Goal: Task Accomplishment & Management: Use online tool/utility

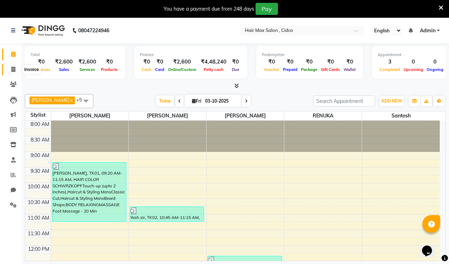
click at [13, 70] on icon at bounding box center [13, 69] width 4 height 5
select select "7580"
select select "service"
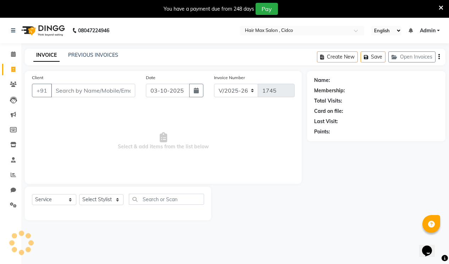
click at [71, 91] on input "Client" at bounding box center [93, 90] width 84 height 13
type input "9834676478"
click at [118, 88] on span "Add Client" at bounding box center [117, 90] width 28 height 7
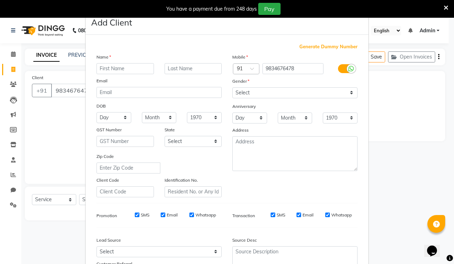
click at [116, 70] on input "text" at bounding box center [125, 68] width 57 height 11
type input "ram"
drag, startPoint x: 205, startPoint y: 69, endPoint x: 201, endPoint y: 68, distance: 3.9
click at [204, 69] on input "text" at bounding box center [193, 68] width 57 height 11
type input "s"
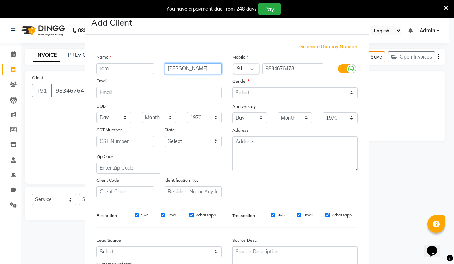
type input "[PERSON_NAME]"
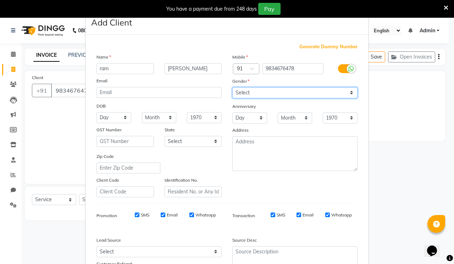
click at [272, 92] on select "Select [DEMOGRAPHIC_DATA] [DEMOGRAPHIC_DATA] Other Prefer Not To Say" at bounding box center [294, 92] width 125 height 11
select select "[DEMOGRAPHIC_DATA]"
click at [232, 87] on select "Select [DEMOGRAPHIC_DATA] [DEMOGRAPHIC_DATA] Other Prefer Not To Say" at bounding box center [294, 92] width 125 height 11
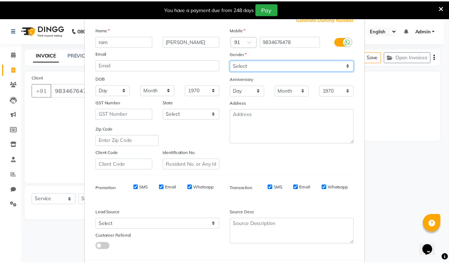
scroll to position [64, 0]
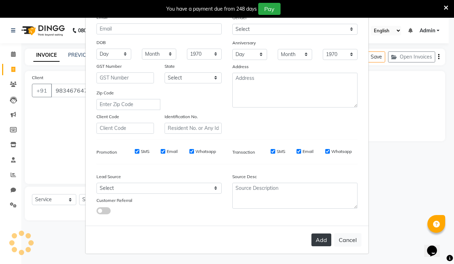
click at [323, 245] on button "Add" at bounding box center [322, 240] width 20 height 13
select select
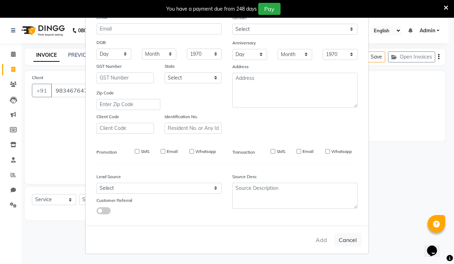
select select
checkbox input "false"
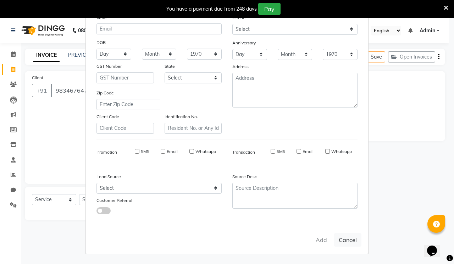
checkbox input "false"
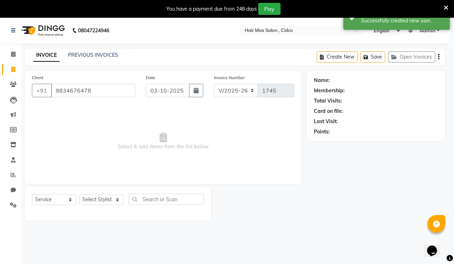
select select "1: Object"
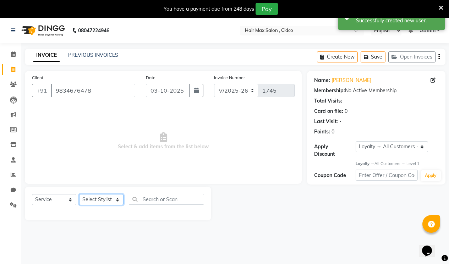
click at [99, 197] on select "Select Stylist [PERSON_NAME] [PERSON_NAME] RENUKA [PERSON_NAME] [PERSON_NAME]" at bounding box center [101, 199] width 44 height 11
select select "69945"
click at [79, 194] on select "Select Stylist [PERSON_NAME] [PERSON_NAME] RENUKA [PERSON_NAME] [PERSON_NAME]" at bounding box center [101, 199] width 44 height 11
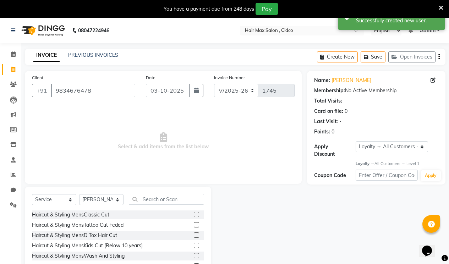
click at [194, 214] on label at bounding box center [196, 214] width 5 height 5
click at [194, 214] on input "checkbox" at bounding box center [196, 215] width 5 height 5
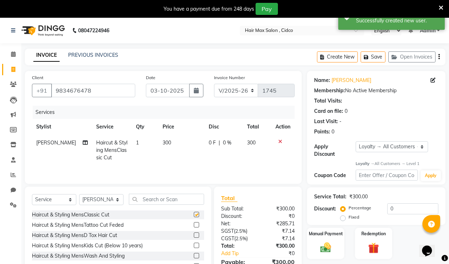
checkbox input "false"
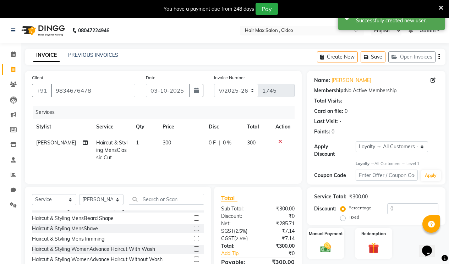
scroll to position [35, 0]
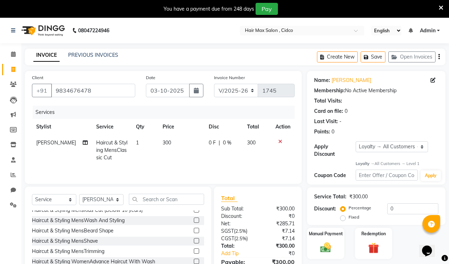
click at [194, 229] on label at bounding box center [196, 230] width 5 height 5
click at [194, 229] on input "checkbox" at bounding box center [196, 231] width 5 height 5
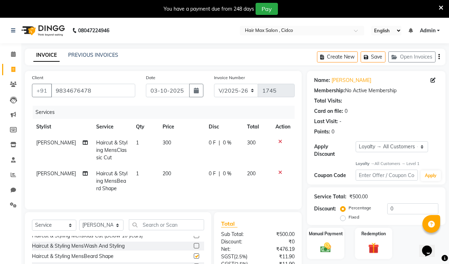
checkbox input "false"
click at [169, 142] on td "300" at bounding box center [181, 150] width 46 height 31
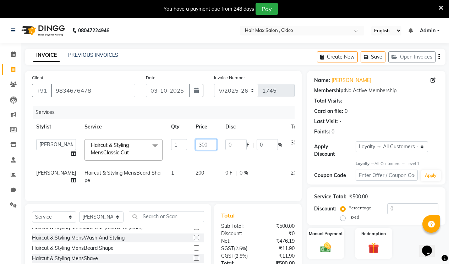
click at [197, 144] on input "300" at bounding box center [206, 144] width 21 height 11
type input "3"
type input "200"
click at [311, 240] on div "Manual Payment" at bounding box center [325, 244] width 39 height 32
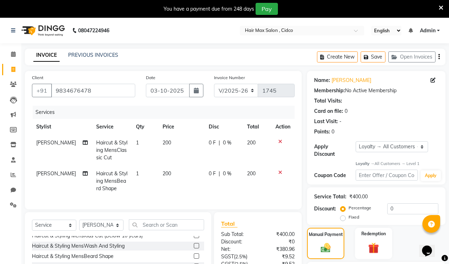
scroll to position [69, 0]
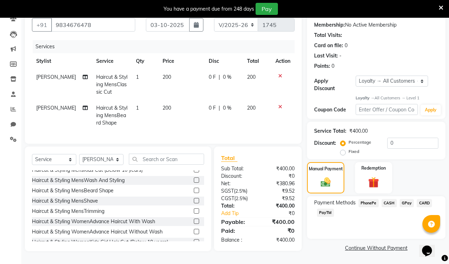
click at [368, 199] on span "PhonePe" at bounding box center [368, 203] width 20 height 8
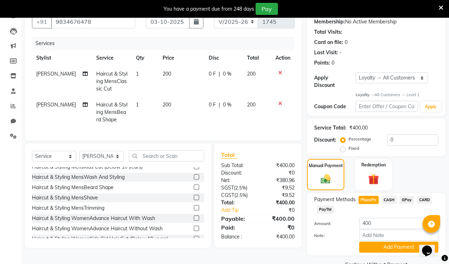
scroll to position [80, 0]
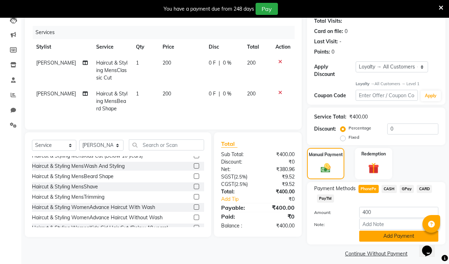
click at [383, 231] on button "Add Payment" at bounding box center [398, 236] width 79 height 11
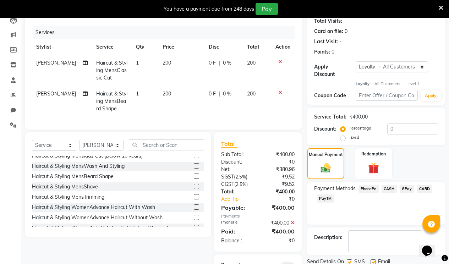
scroll to position [133, 0]
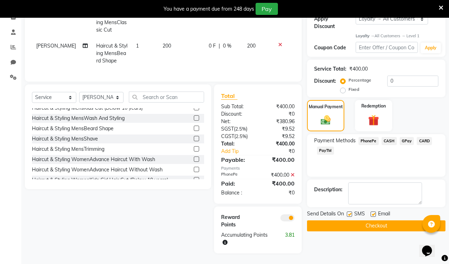
click at [373, 220] on button "Checkout" at bounding box center [376, 225] width 138 height 11
